Goal: Check status

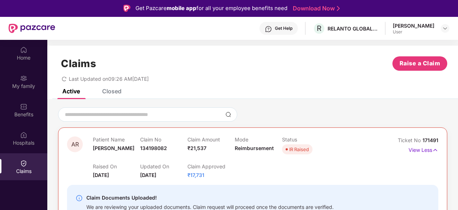
scroll to position [72, 0]
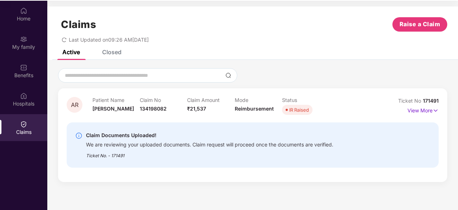
scroll to position [40, 0]
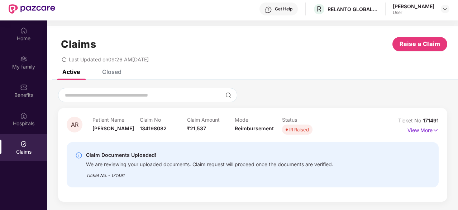
scroll to position [36, 0]
